Goal: Task Accomplishment & Management: Manage account settings

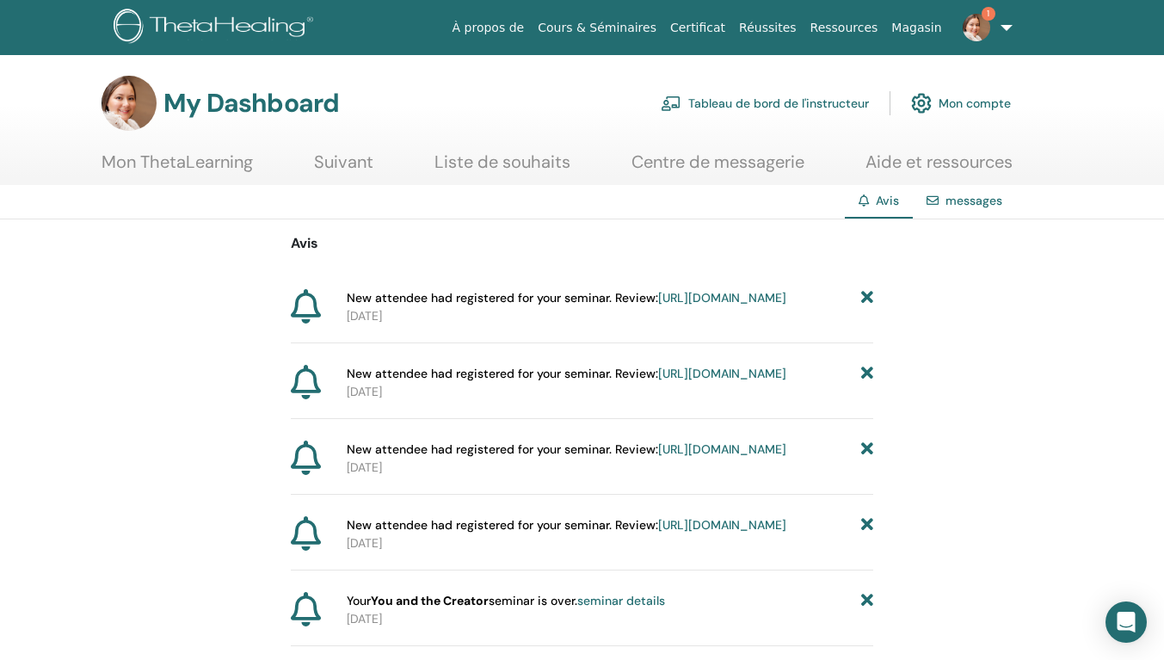
click at [658, 305] on link "https://member.thetahealing.com/instructor/seminar/372356/attendees" at bounding box center [722, 297] width 128 height 15
click at [868, 298] on icon at bounding box center [867, 298] width 12 height 18
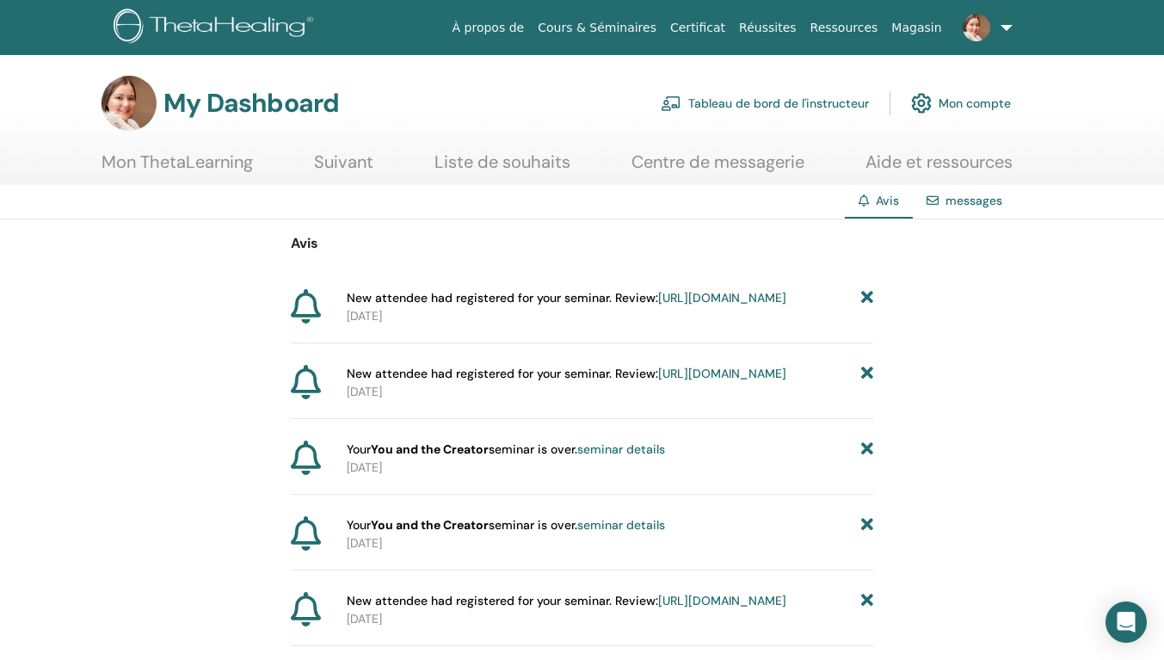
click at [868, 298] on icon at bounding box center [867, 298] width 12 height 18
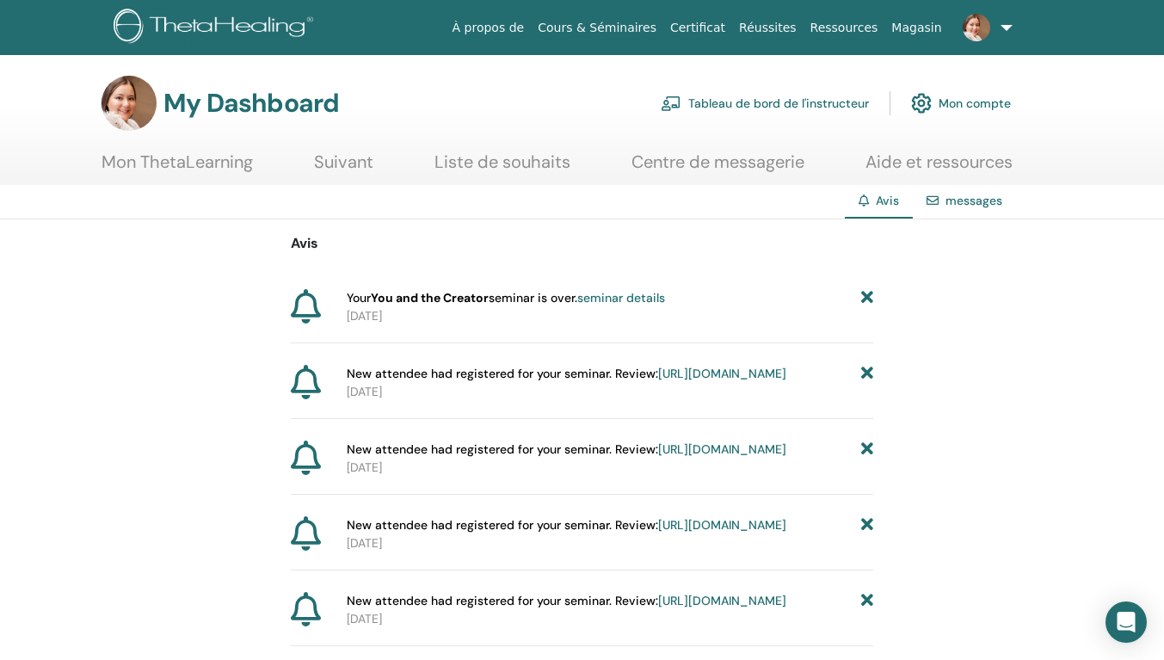
click at [868, 298] on icon at bounding box center [867, 298] width 12 height 18
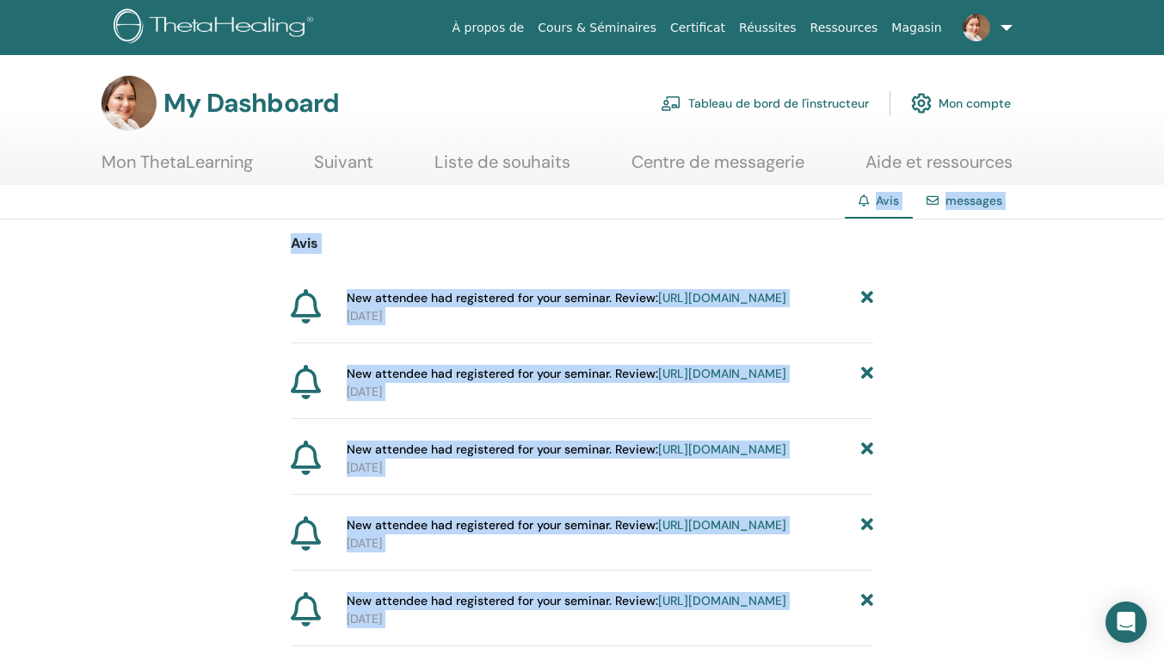
click at [869, 298] on icon at bounding box center [867, 298] width 12 height 18
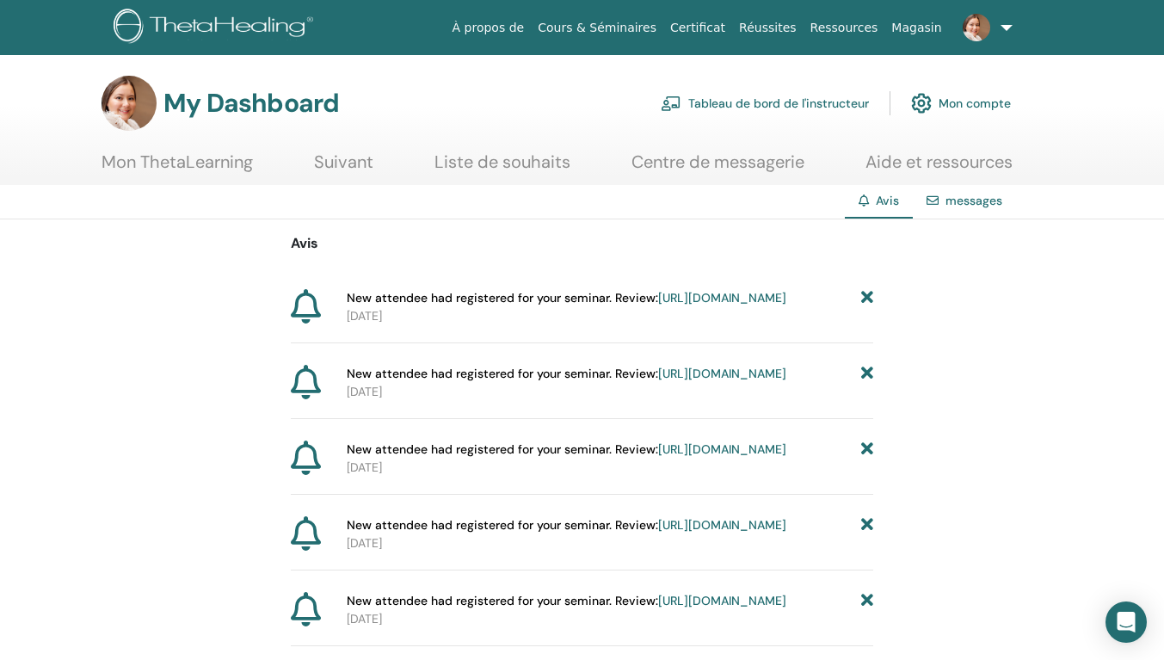
click at [869, 298] on icon at bounding box center [867, 298] width 12 height 18
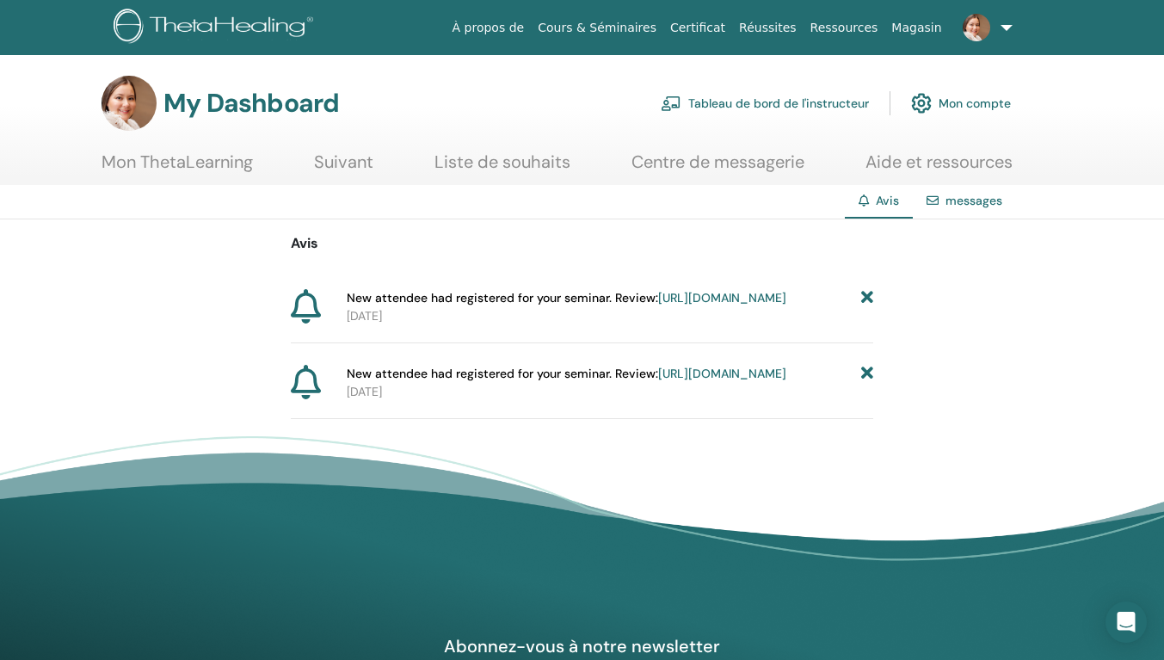
click at [869, 298] on icon at bounding box center [867, 298] width 12 height 18
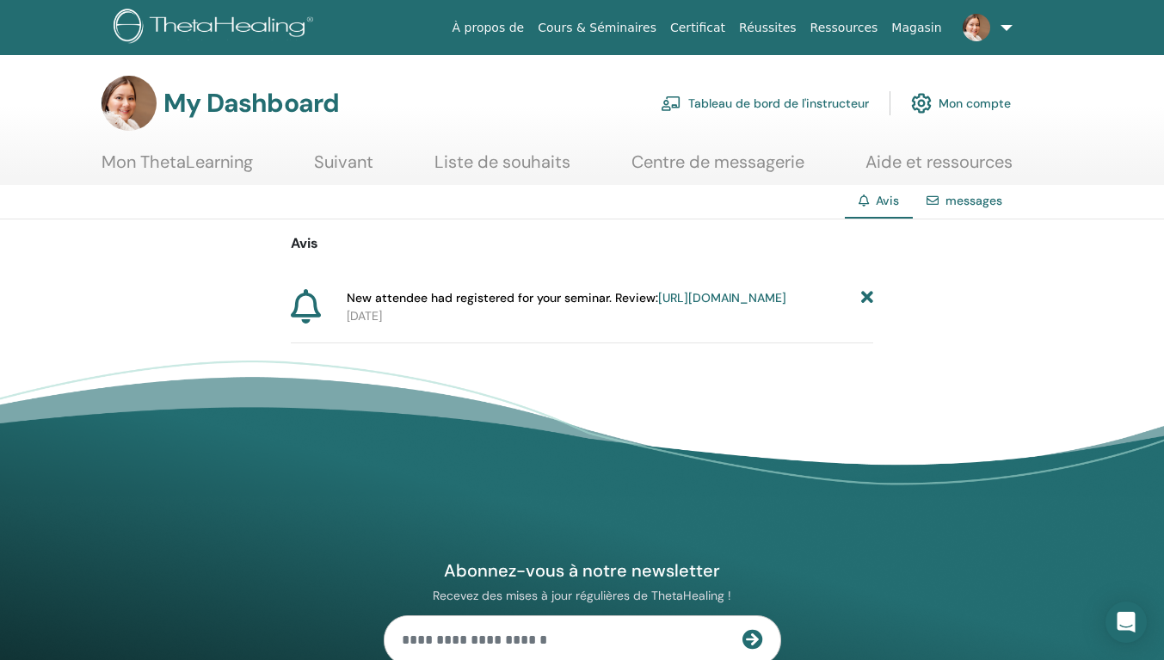
click at [869, 298] on icon at bounding box center [867, 298] width 12 height 18
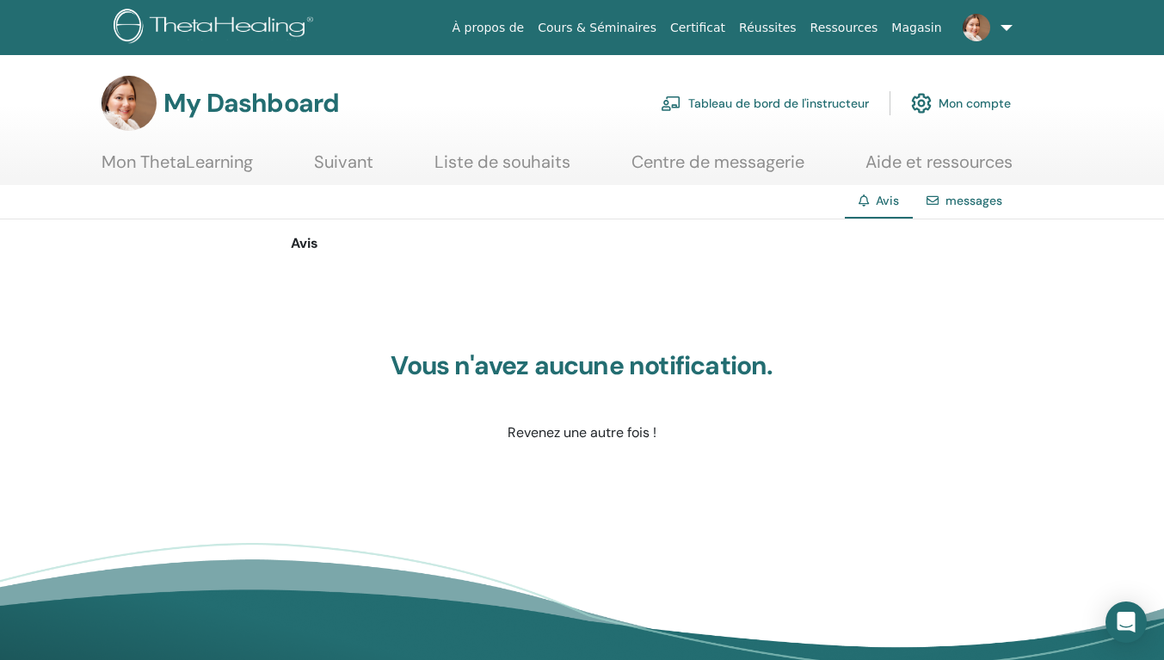
click at [817, 100] on link "Tableau de bord de l'instructeur" at bounding box center [765, 103] width 208 height 38
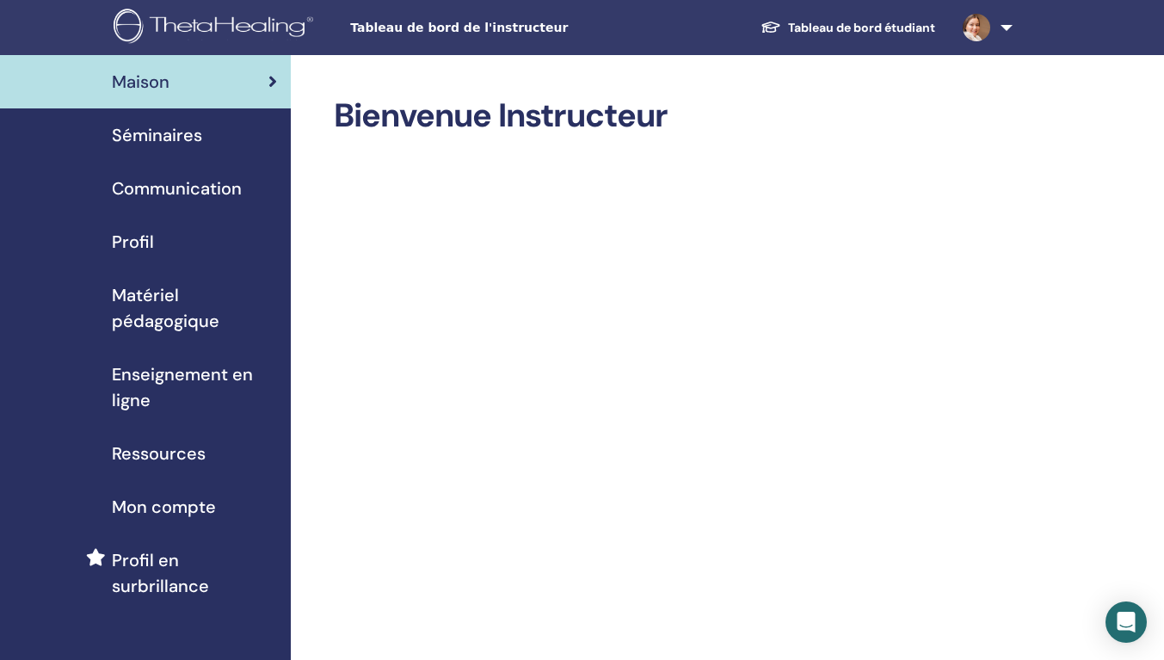
click at [148, 133] on span "Séminaires" at bounding box center [157, 135] width 90 height 26
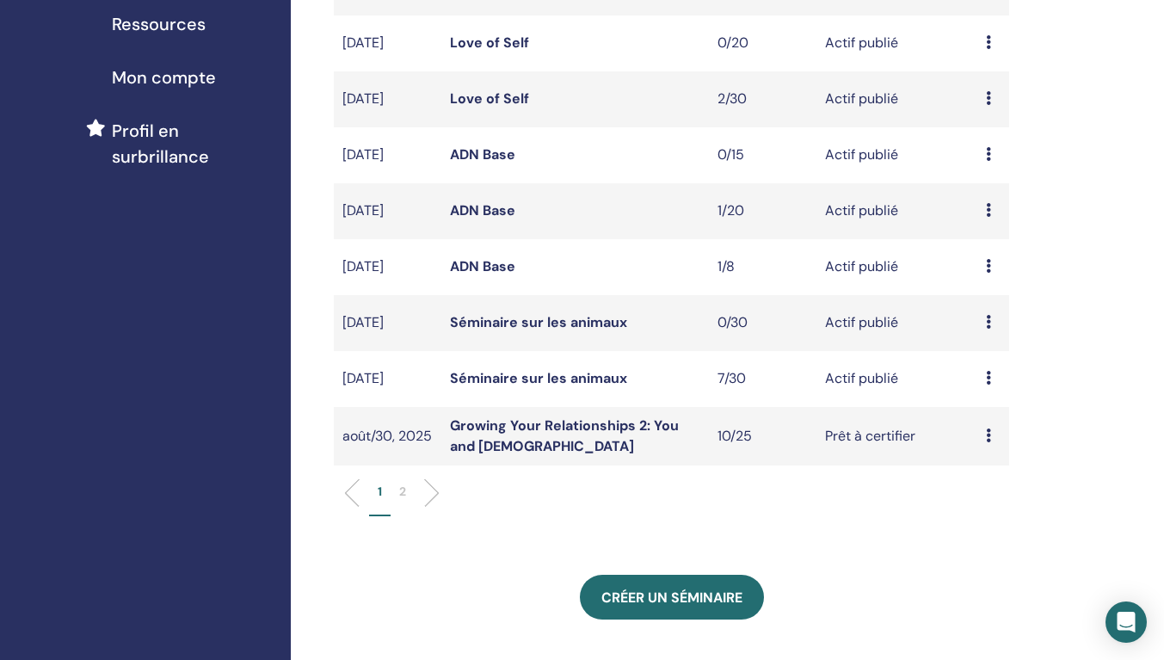
scroll to position [430, 0]
click at [402, 488] on p "2" at bounding box center [402, 491] width 7 height 18
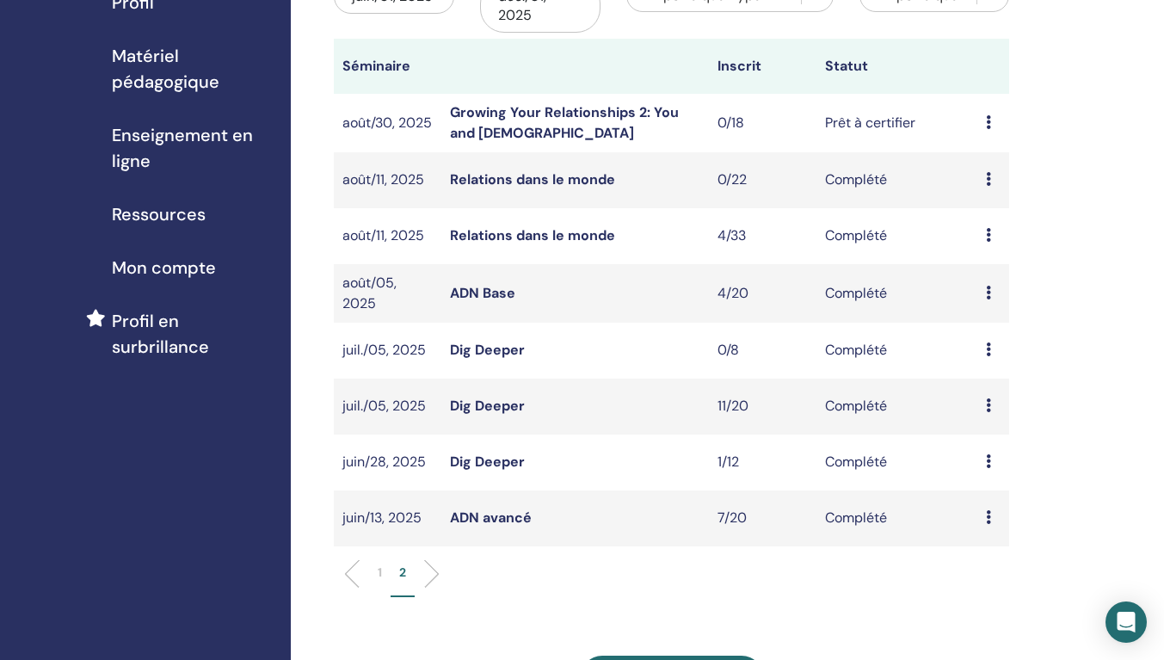
scroll to position [258, 0]
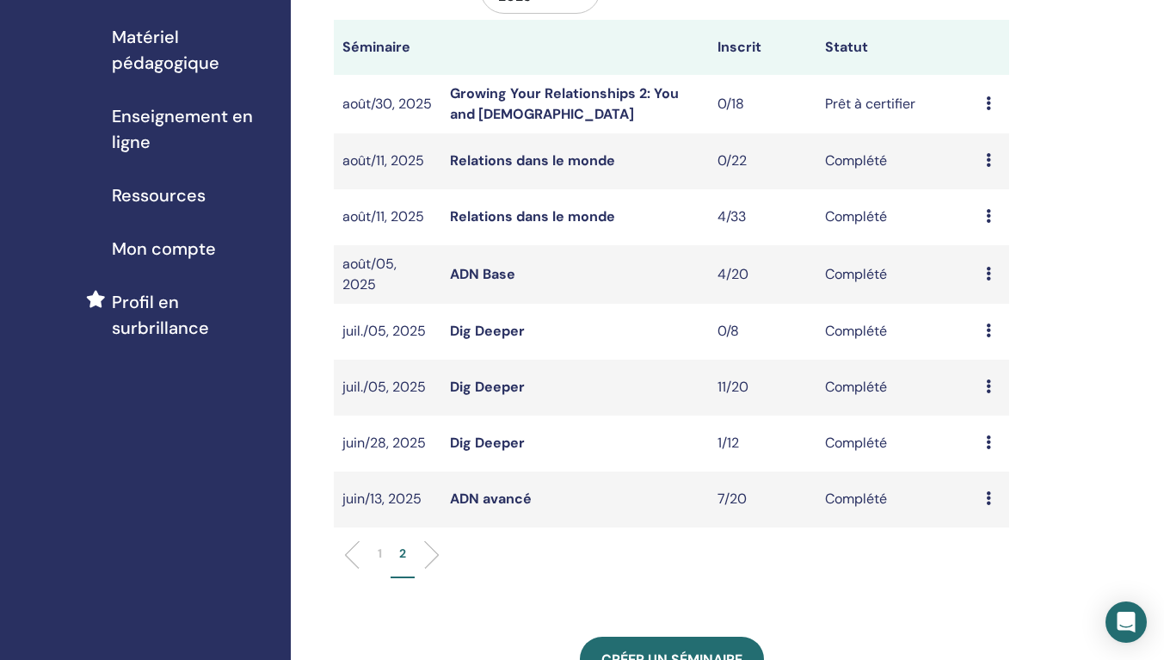
click at [380, 550] on p "1" at bounding box center [380, 554] width 4 height 18
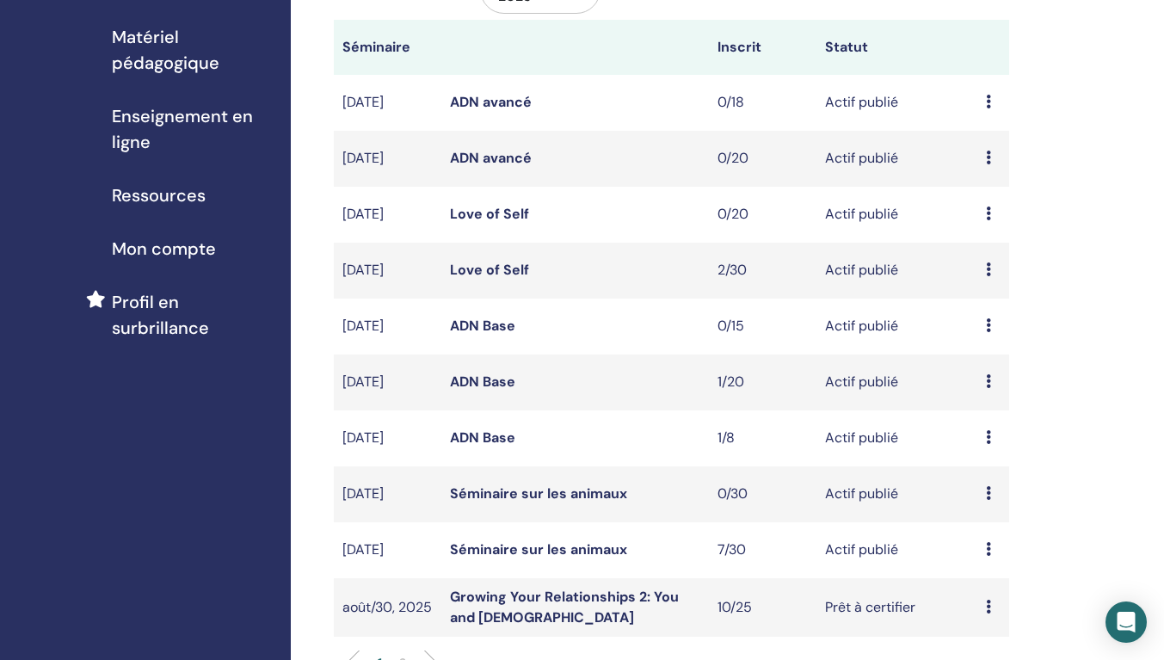
click at [510, 550] on link "Séminaire sur les animaux" at bounding box center [538, 549] width 177 height 18
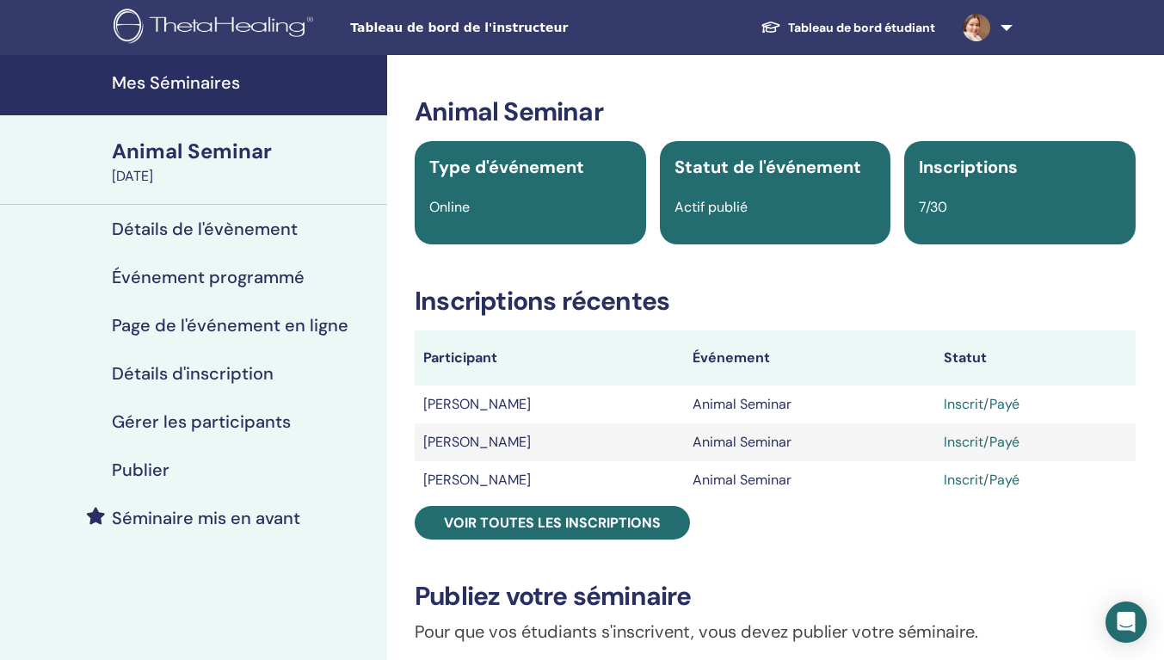
click at [188, 418] on h4 "Gérer les participants" at bounding box center [201, 421] width 179 height 21
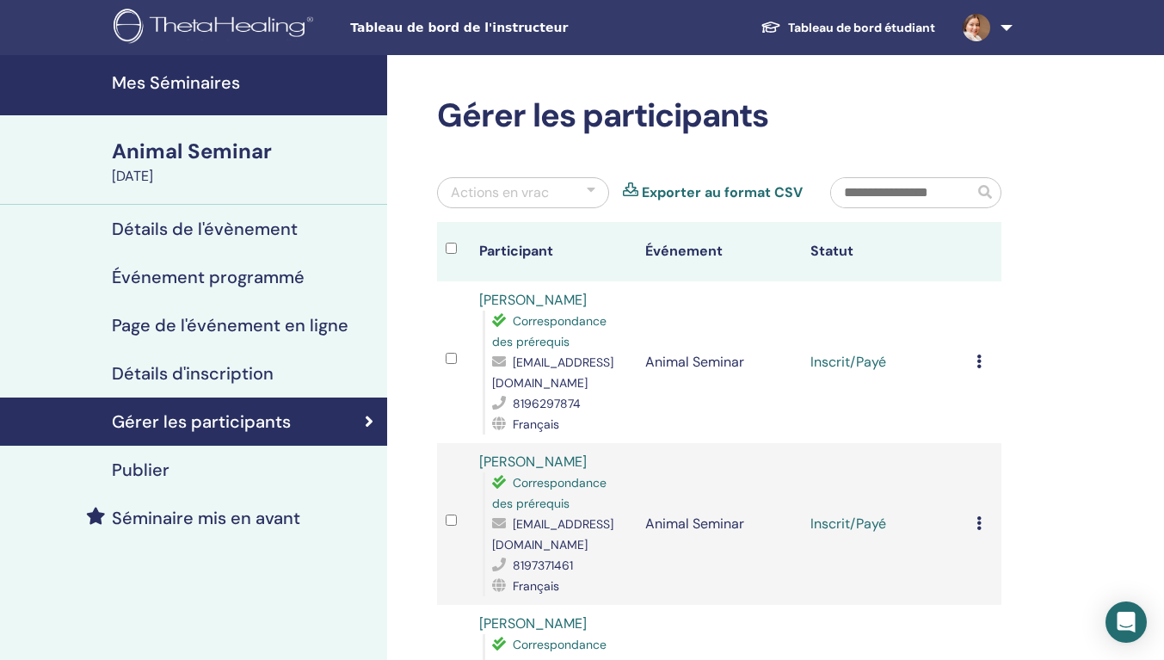
click at [977, 368] on icon at bounding box center [979, 361] width 5 height 14
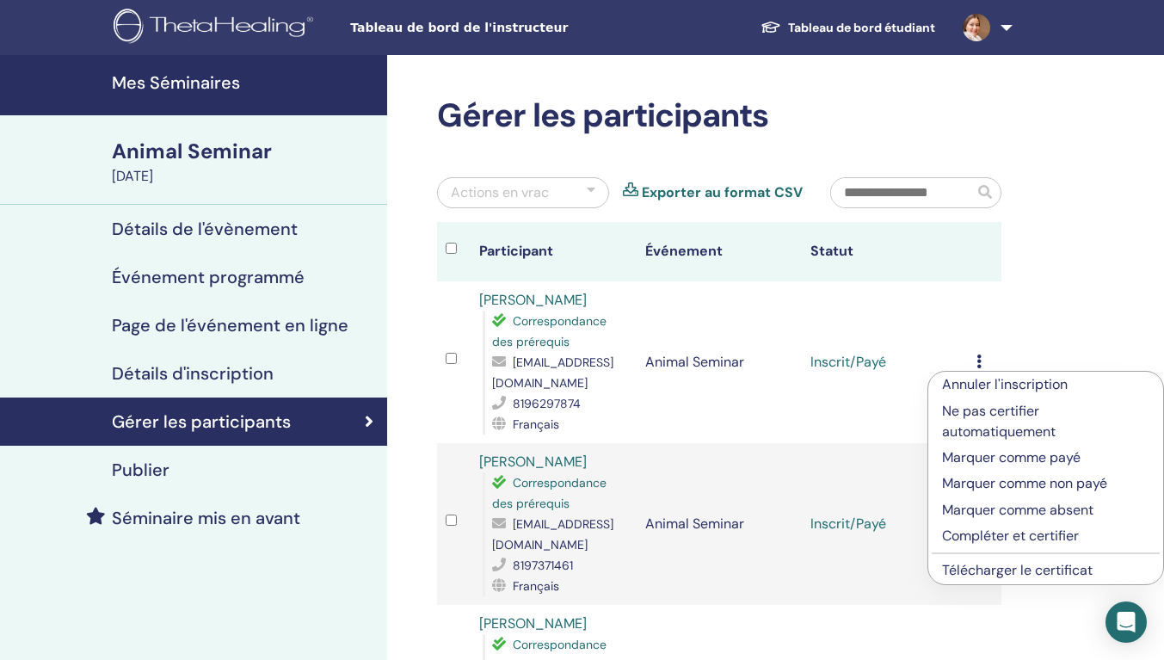
click at [986, 538] on p "Compléter et certifier" at bounding box center [1045, 536] width 207 height 21
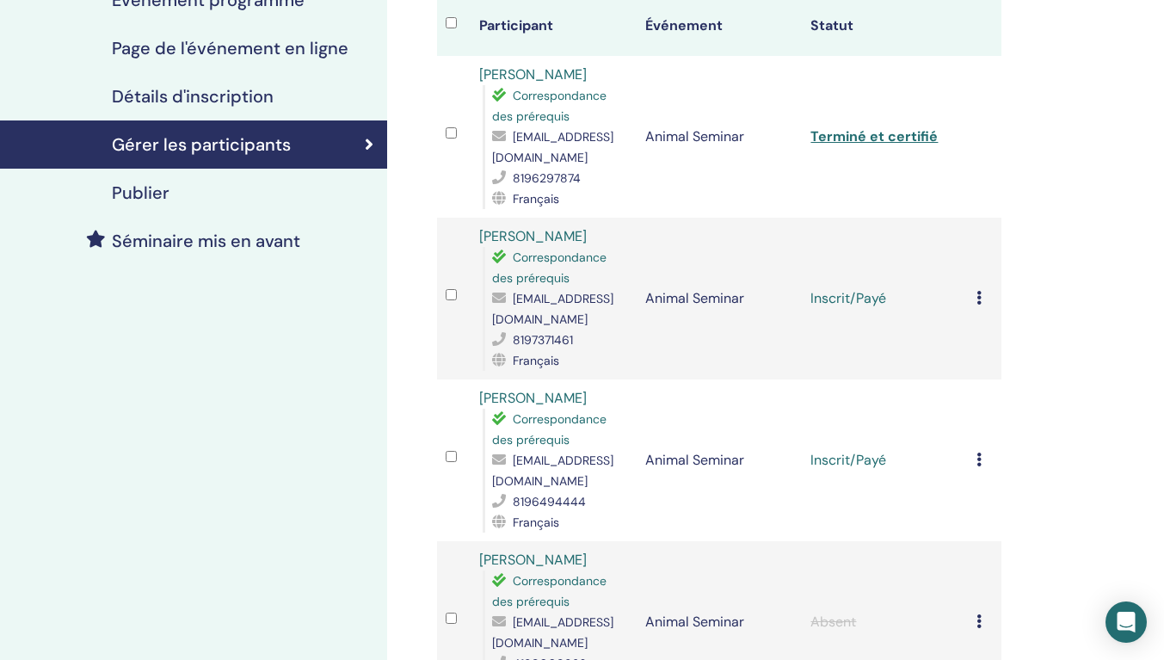
scroll to position [344, 0]
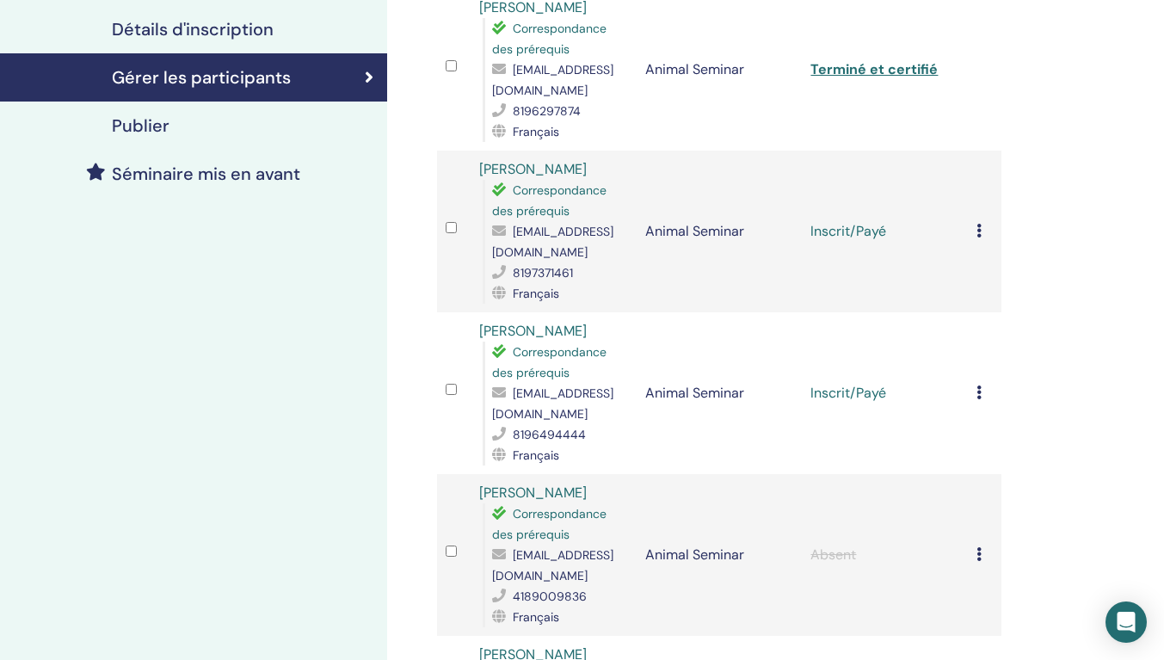
click at [981, 242] on div "Annuler l'inscription Ne pas certifier automatiquement Marquer comme payé Marqu…" at bounding box center [985, 231] width 16 height 21
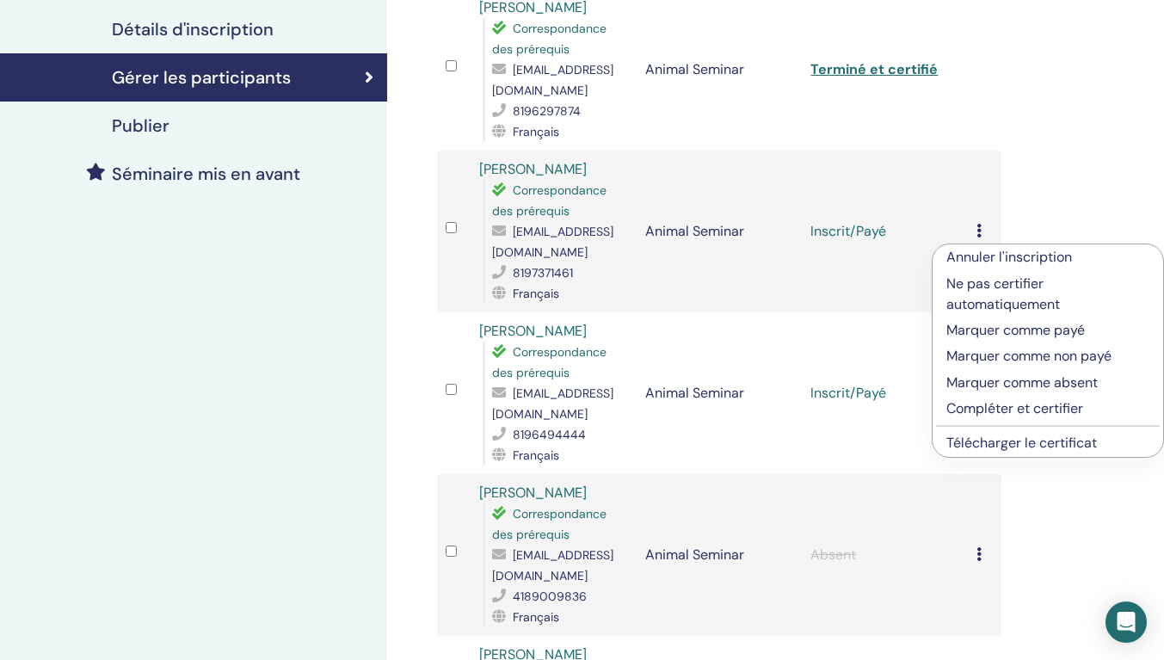
click at [986, 405] on p "Compléter et certifier" at bounding box center [1047, 408] width 203 height 21
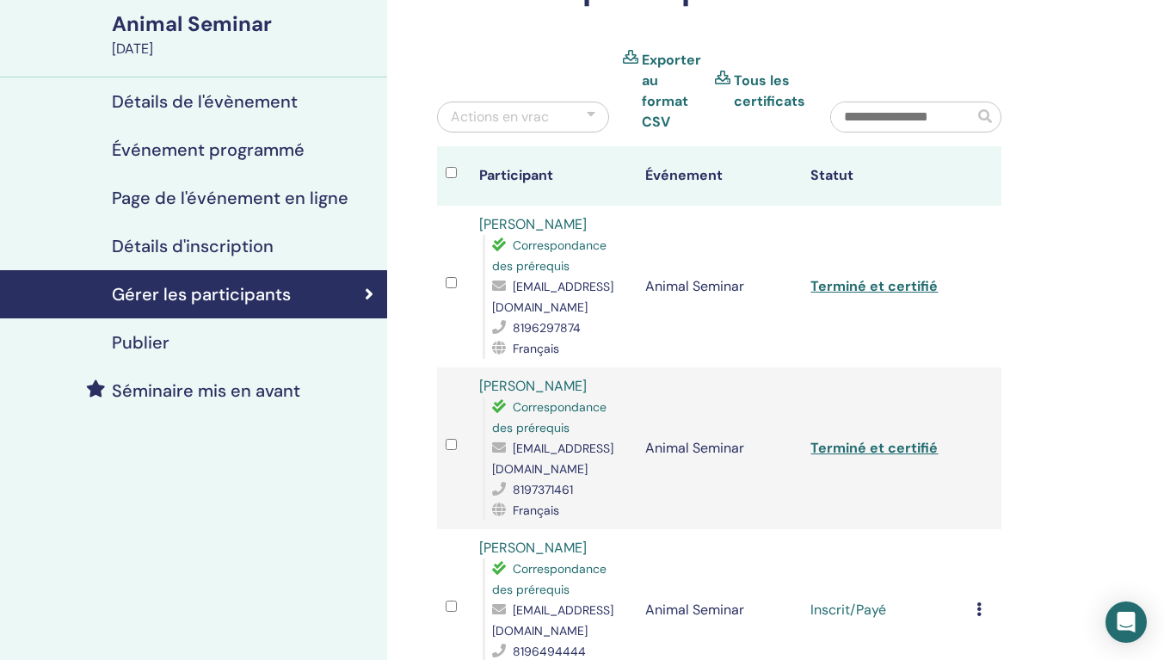
scroll to position [344, 0]
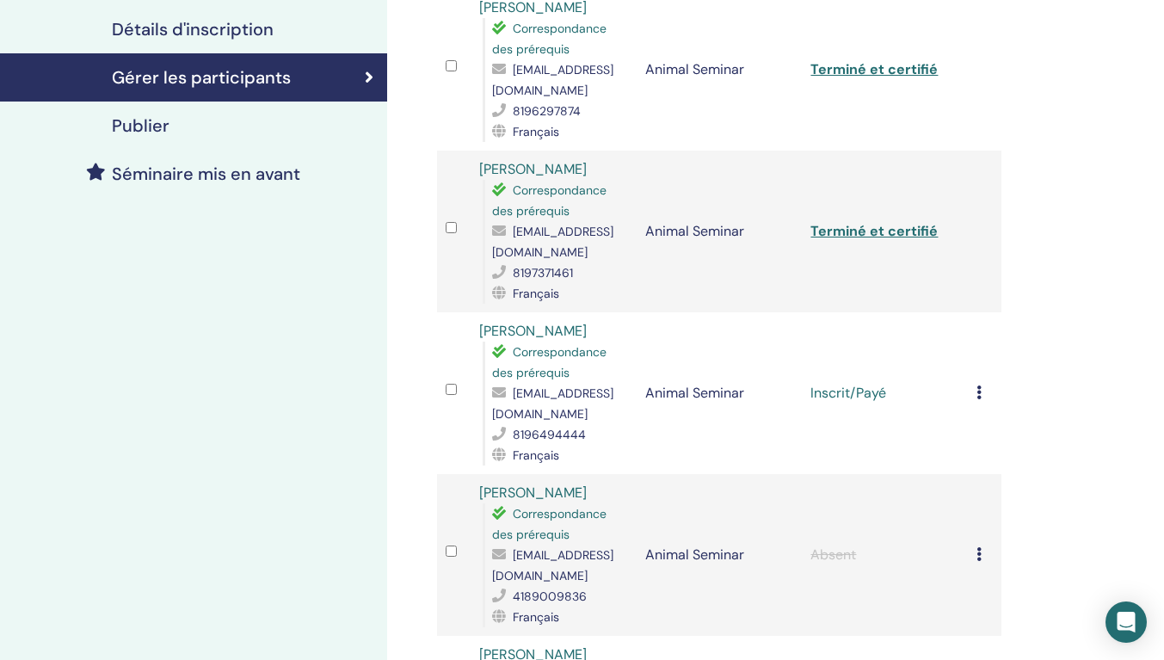
click at [978, 399] on icon at bounding box center [979, 392] width 5 height 14
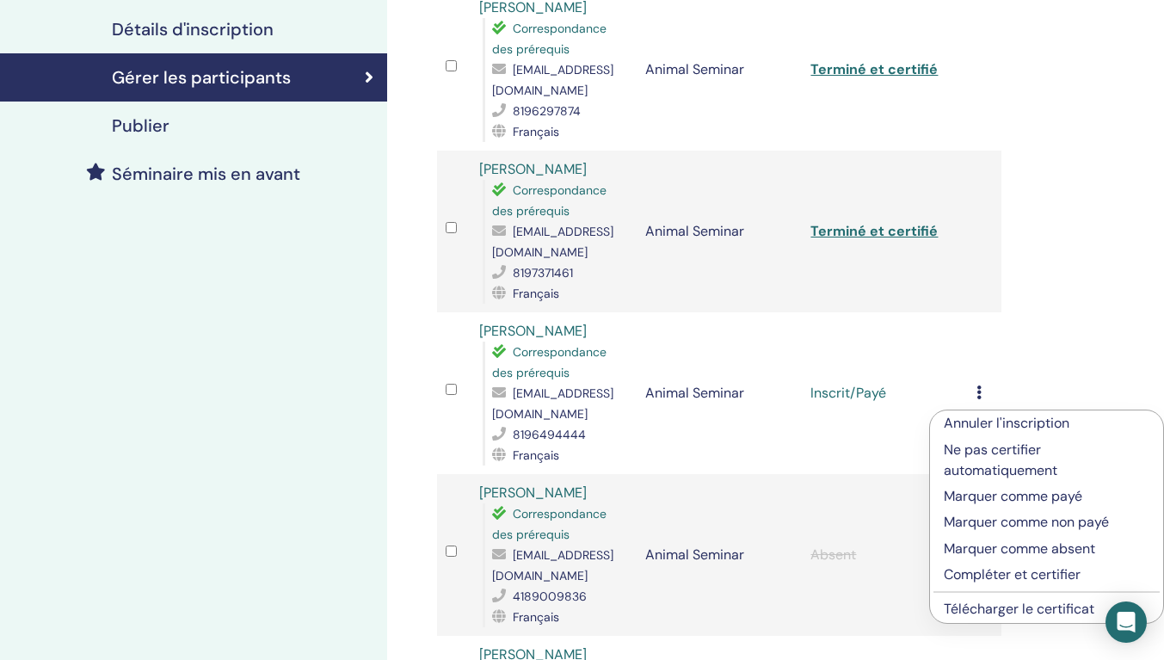
click at [968, 571] on p "Compléter et certifier" at bounding box center [1047, 574] width 206 height 21
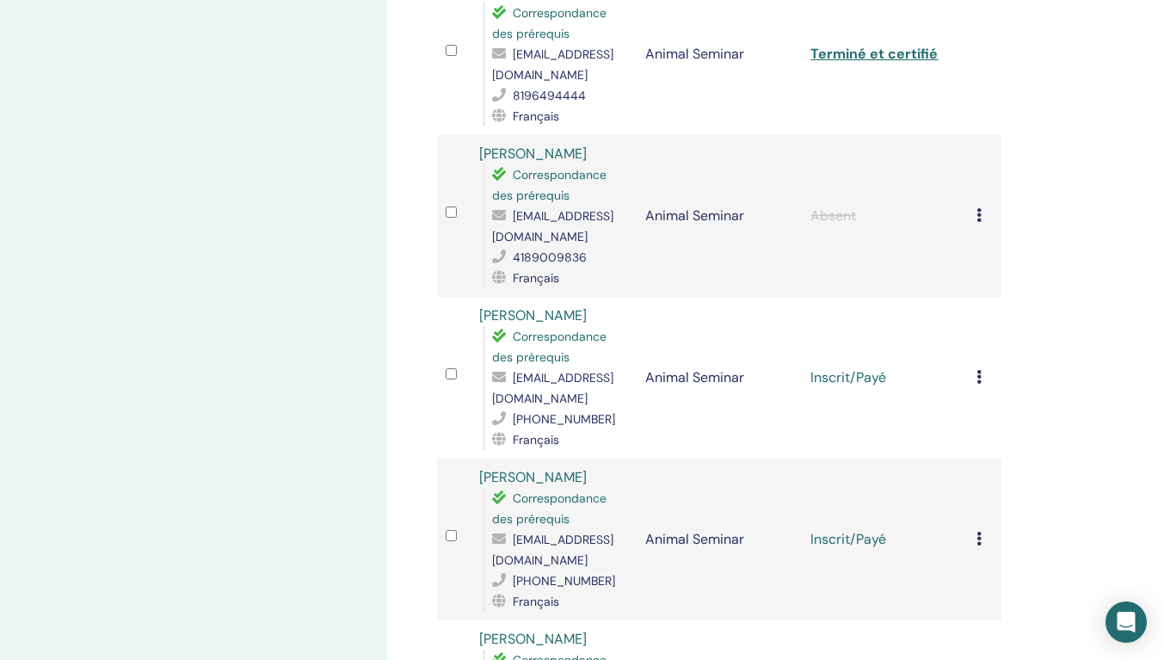
scroll to position [688, 0]
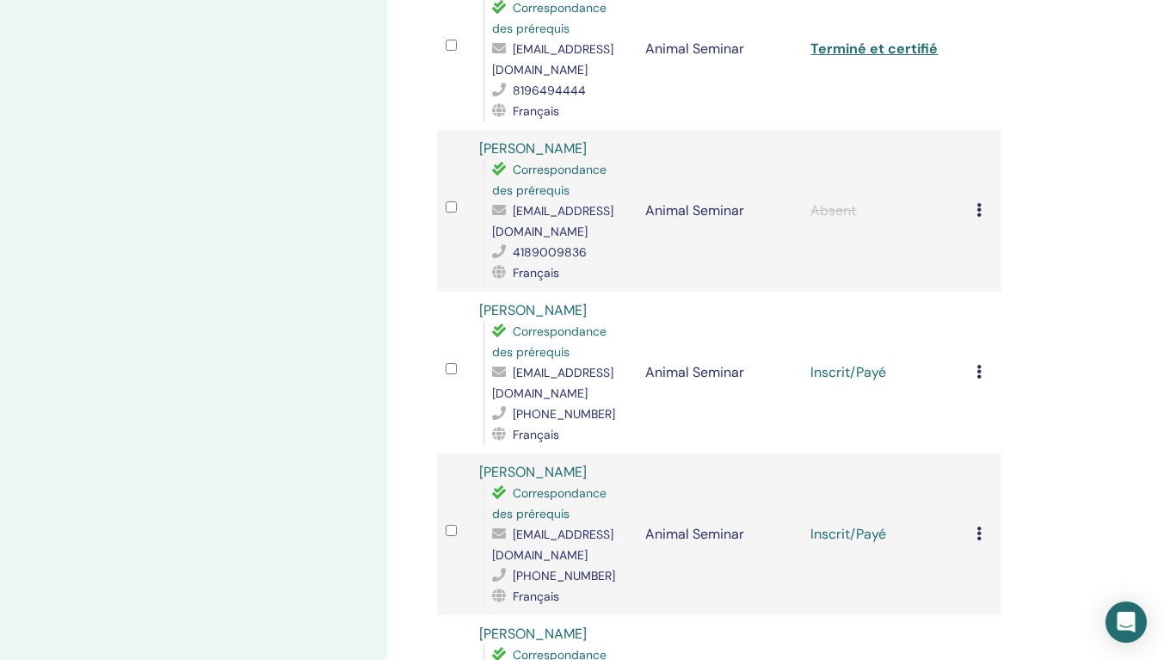
click at [978, 217] on icon at bounding box center [979, 210] width 5 height 14
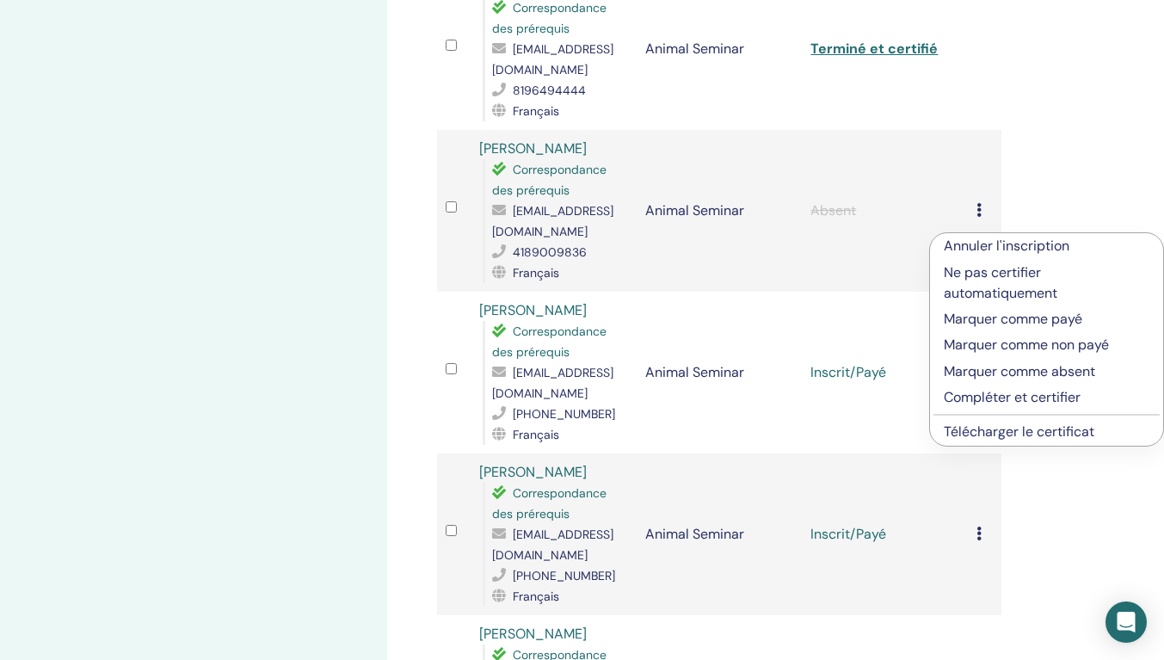
click at [1042, 186] on div "Gérer les participants Actions en vrac Exporter au format CSV Tous les certific…" at bounding box center [775, 226] width 776 height 1719
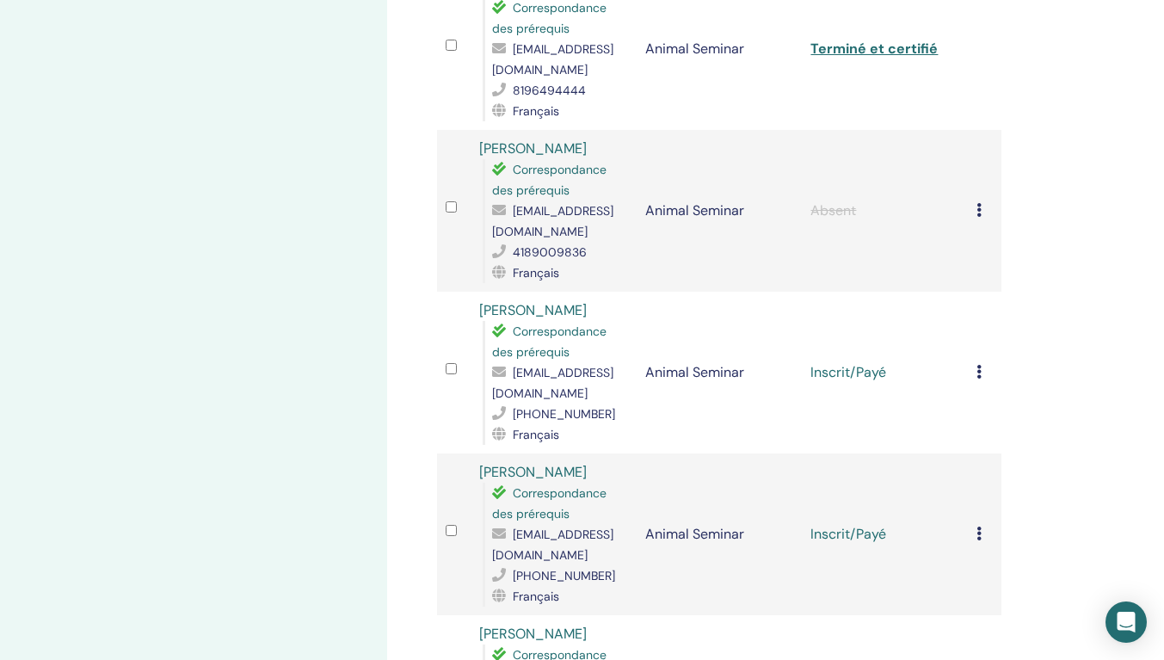
click at [976, 383] on td "Annuler l'inscription Ne pas certifier automatiquement Marquer comme payé Marqu…" at bounding box center [985, 373] width 34 height 162
click at [979, 379] on icon at bounding box center [979, 372] width 5 height 14
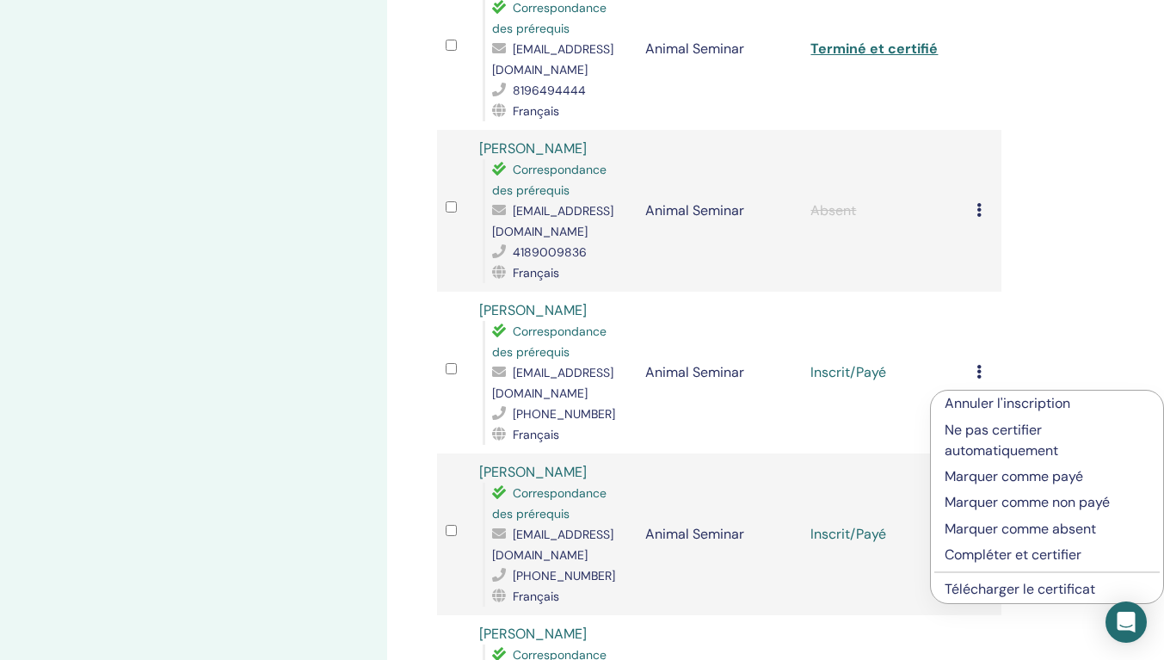
click at [990, 553] on p "Compléter et certifier" at bounding box center [1047, 555] width 205 height 21
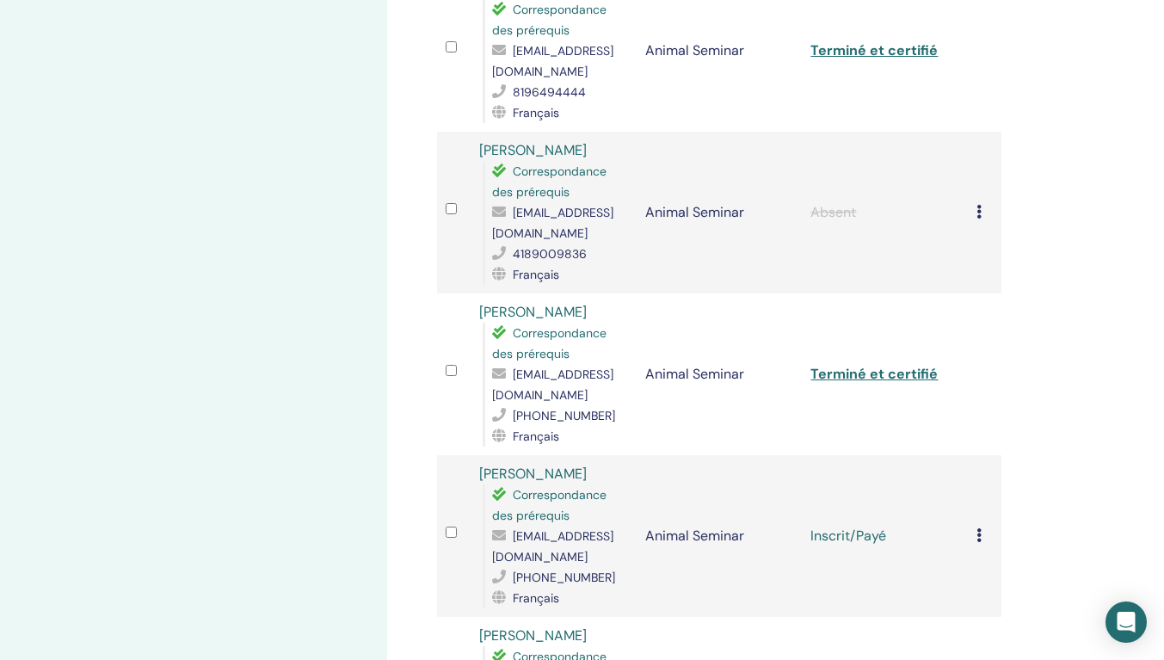
scroll to position [754, 0]
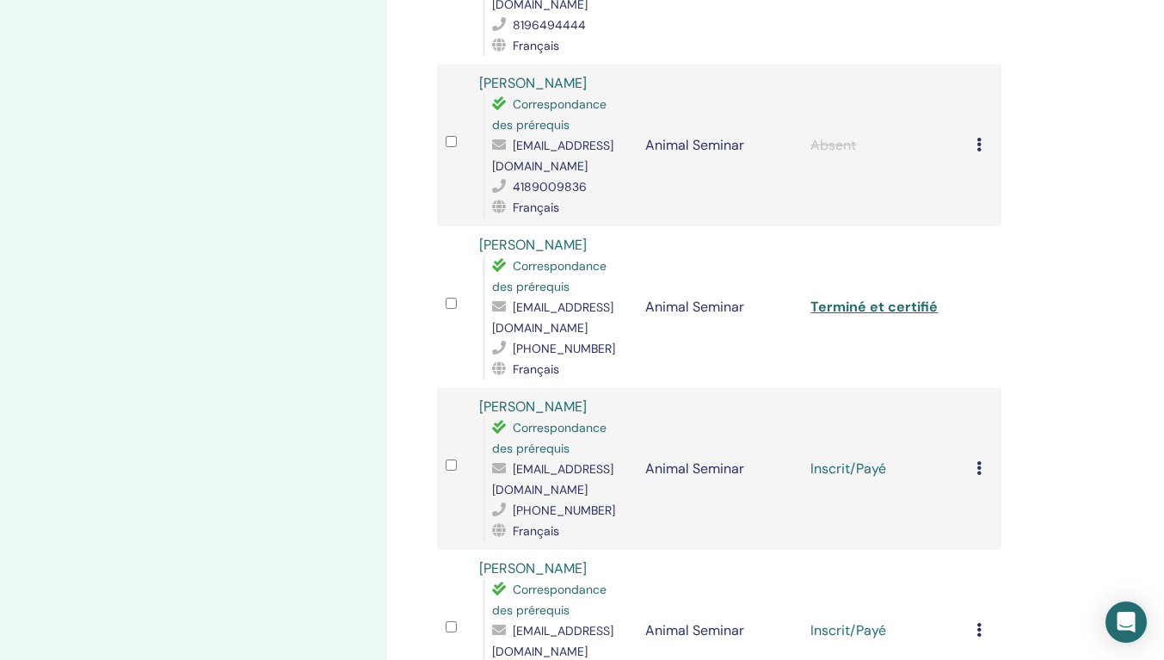
click at [977, 475] on icon at bounding box center [979, 468] width 5 height 14
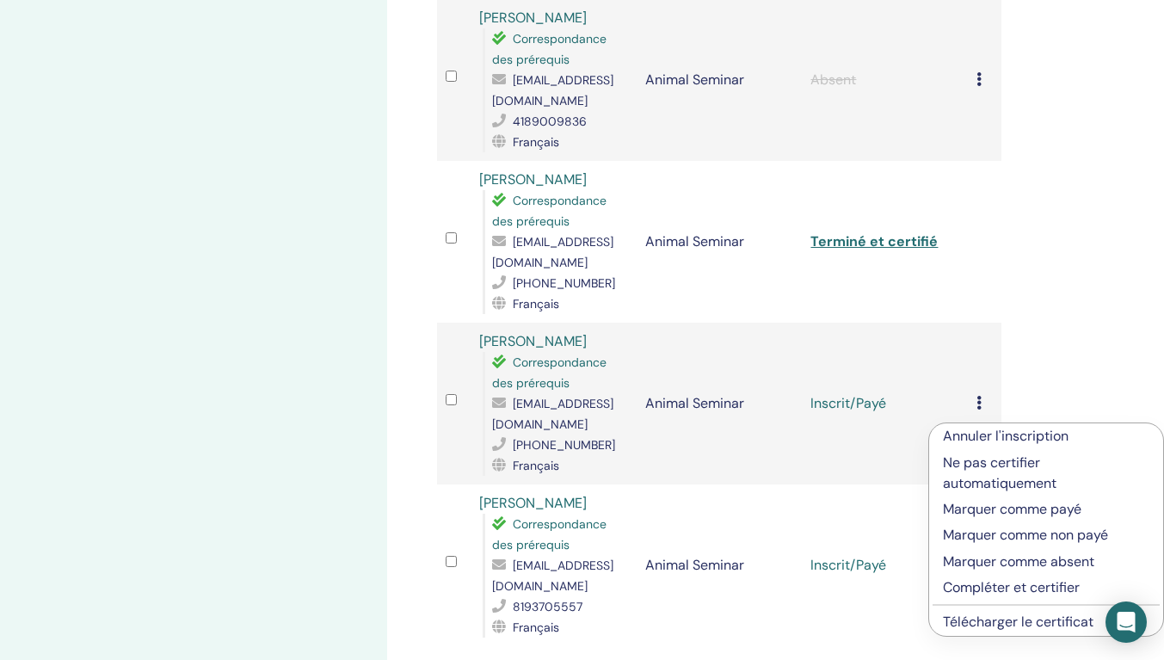
scroll to position [840, 0]
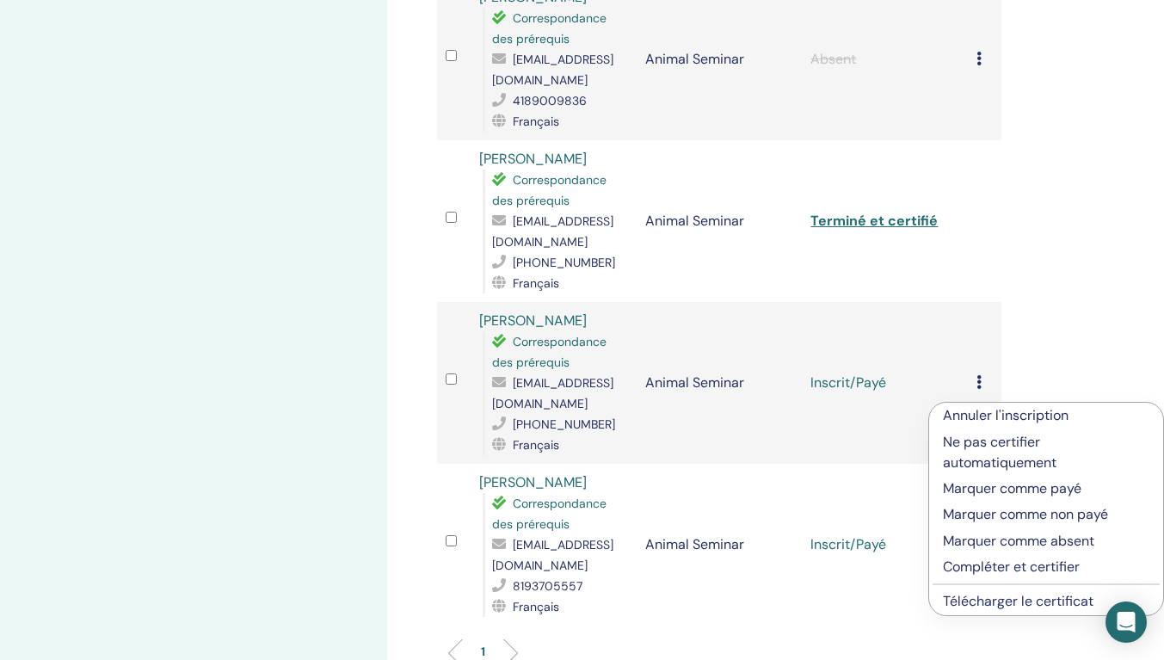
click at [968, 562] on p "Compléter et certifier" at bounding box center [1046, 567] width 207 height 21
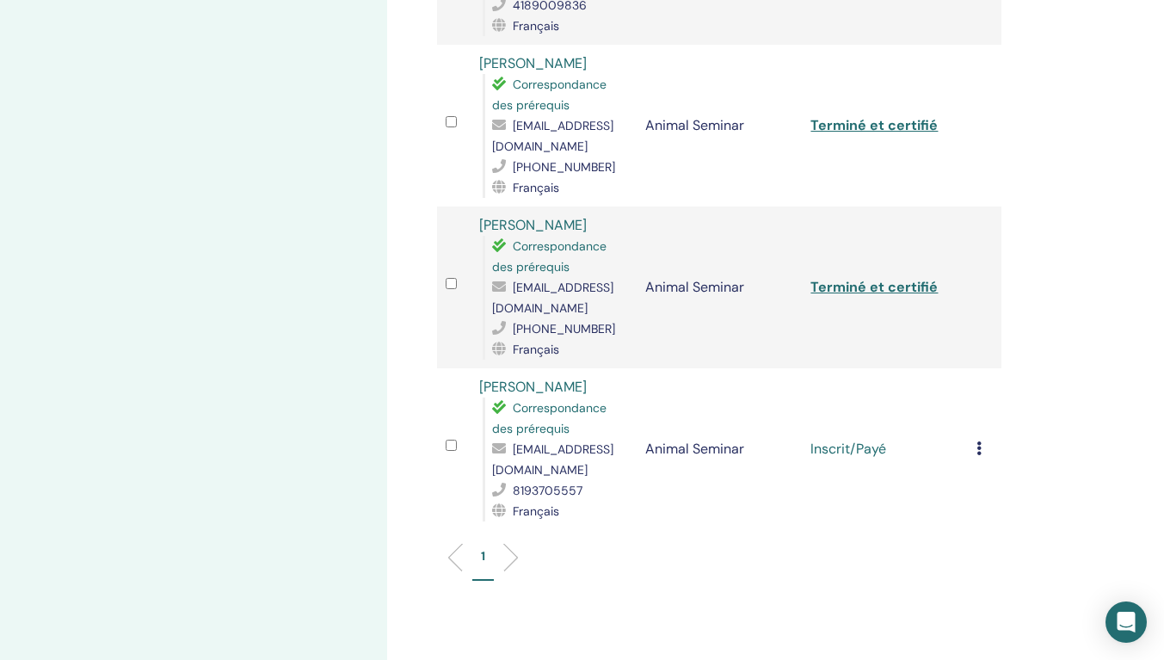
scroll to position [946, 0]
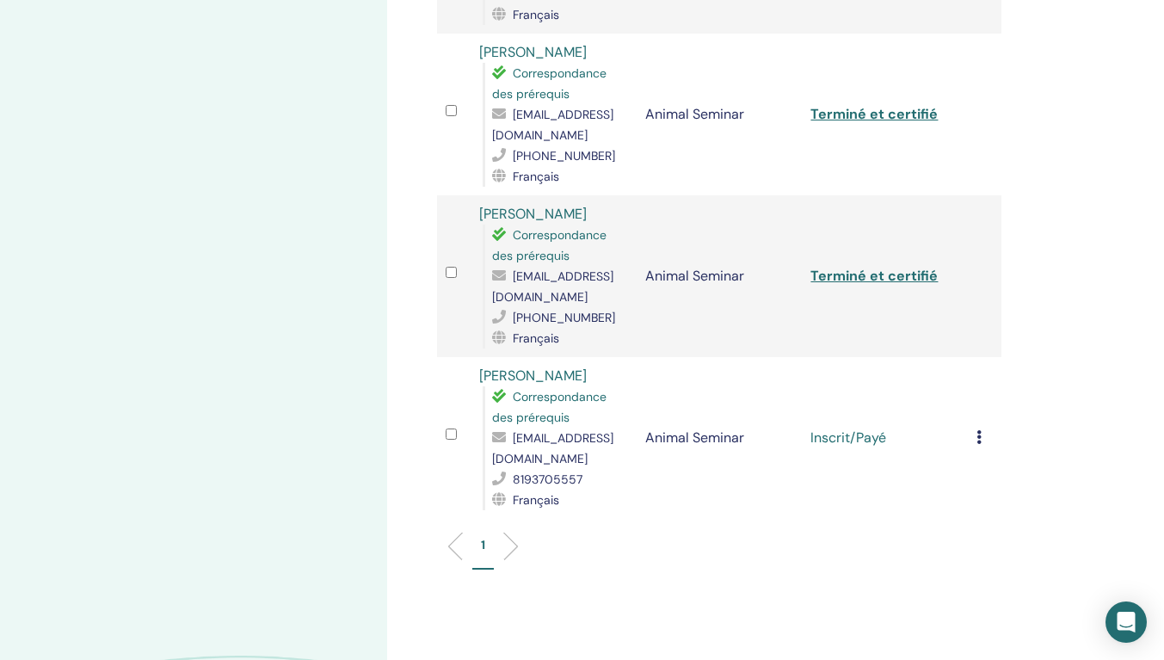
click at [981, 444] on icon at bounding box center [979, 437] width 5 height 14
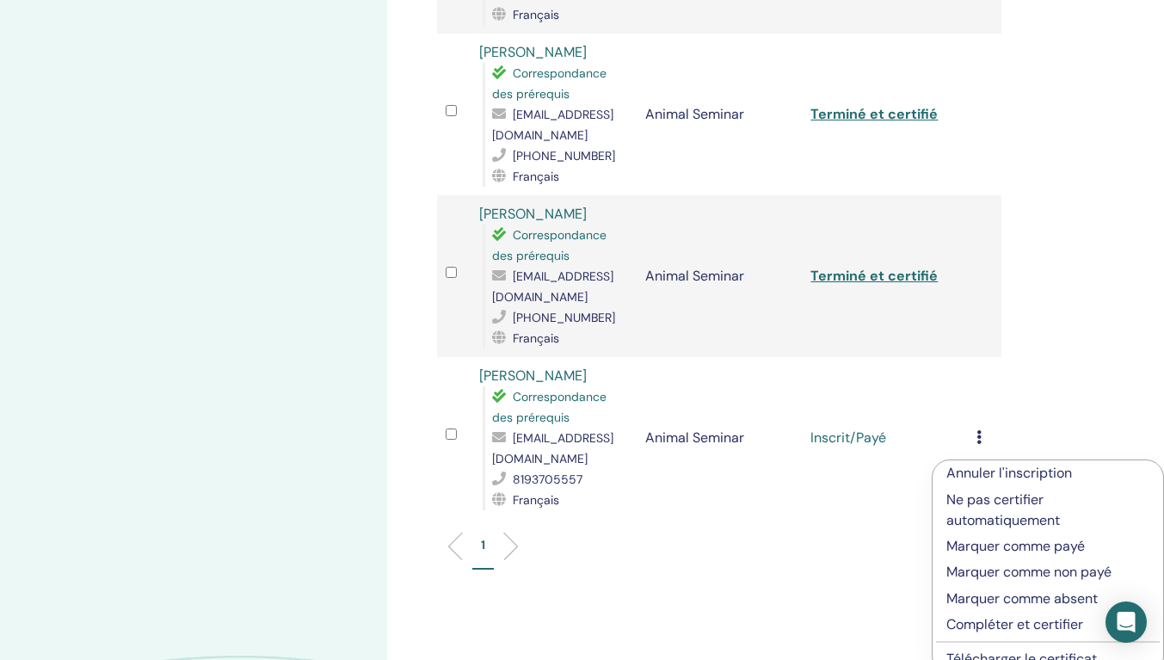
click at [981, 626] on p "Compléter et certifier" at bounding box center [1047, 624] width 203 height 21
